Goal: Information Seeking & Learning: Learn about a topic

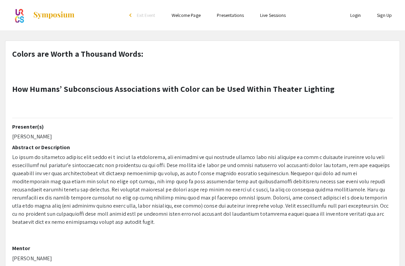
select select "custom"
type input "0"
select select "custom"
type input "1"
select select "auto"
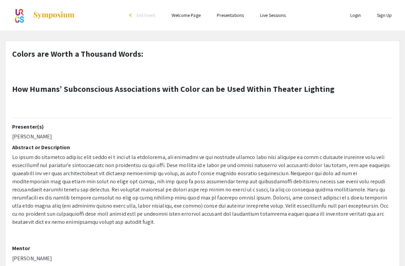
scroll to position [3, 0]
drag, startPoint x: 12, startPoint y: 156, endPoint x: 44, endPoint y: 222, distance: 73.2
click at [44, 222] on p at bounding box center [202, 189] width 381 height 73
copy span "In order to transform theater from words on a page to an experience, all elemen…"
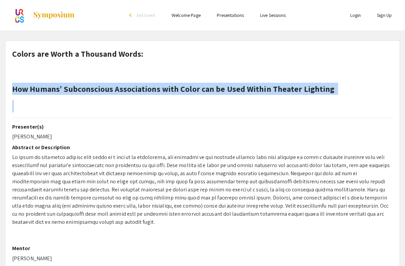
drag, startPoint x: 13, startPoint y: 88, endPoint x: 261, endPoint y: 111, distance: 249.2
click at [261, 111] on h1 "Colors are Worth a Thousand Words: How Humans’ Subconscious Associations with C…" at bounding box center [174, 80] width 325 height 65
copy p "How Humans’ Subconscious Associations with Color can be Used Within Theater Lig…"
